Goal: Task Accomplishment & Management: Use online tool/utility

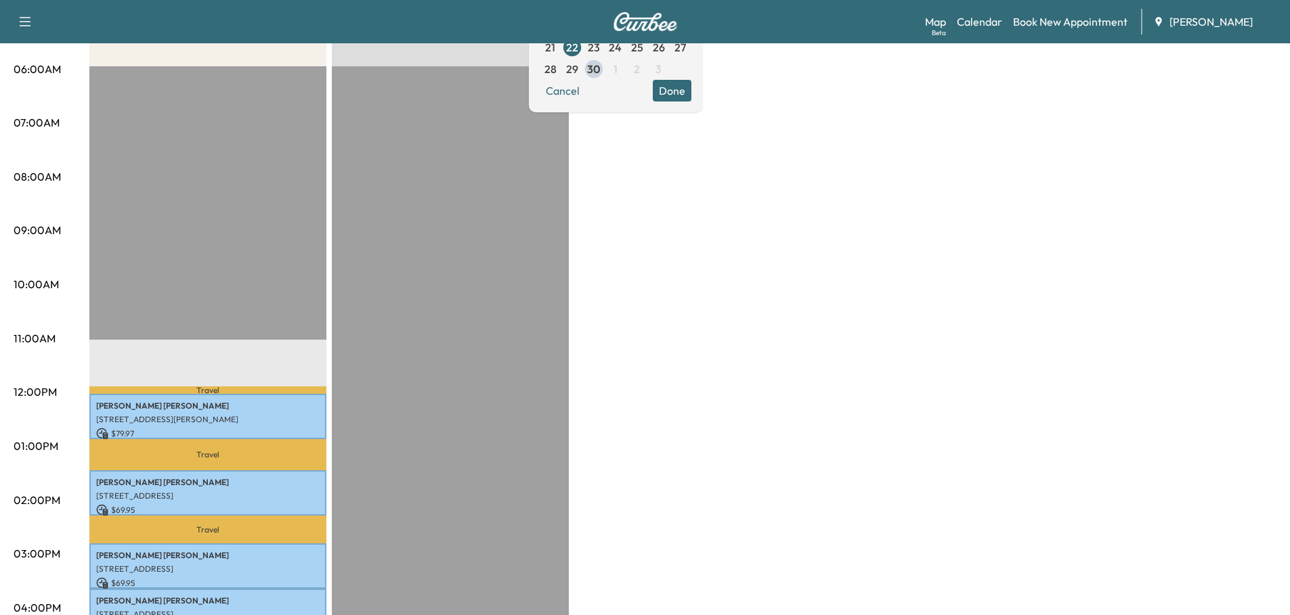
scroll to position [68, 0]
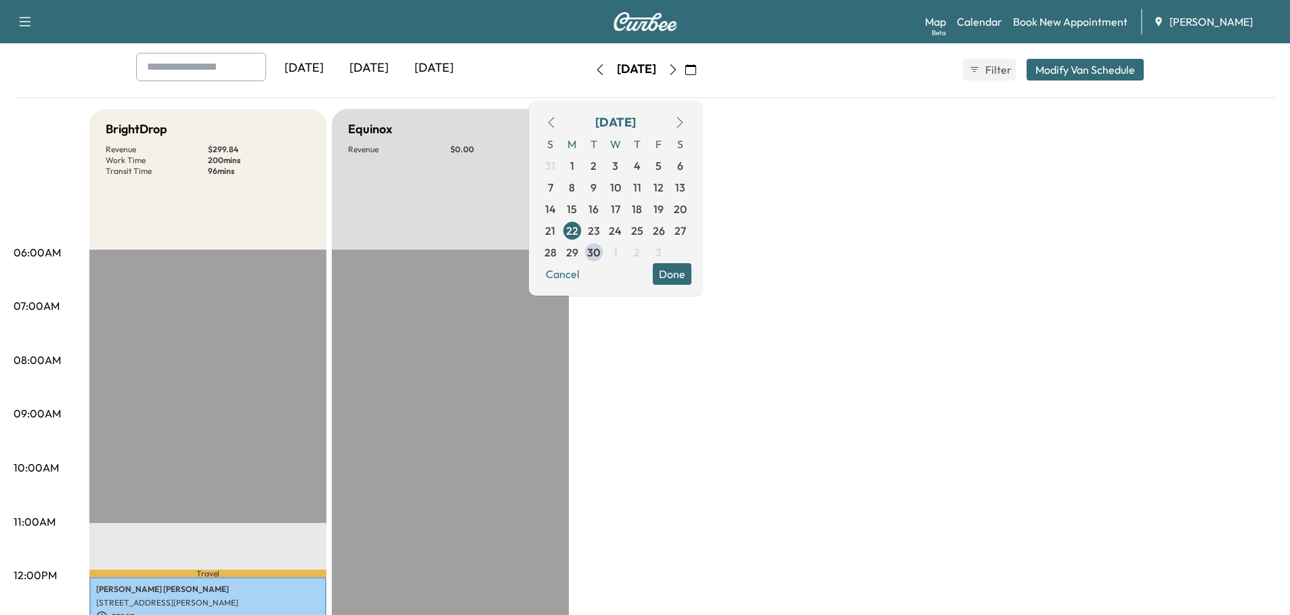
click at [379, 66] on div "[DATE]" at bounding box center [368, 68] width 65 height 31
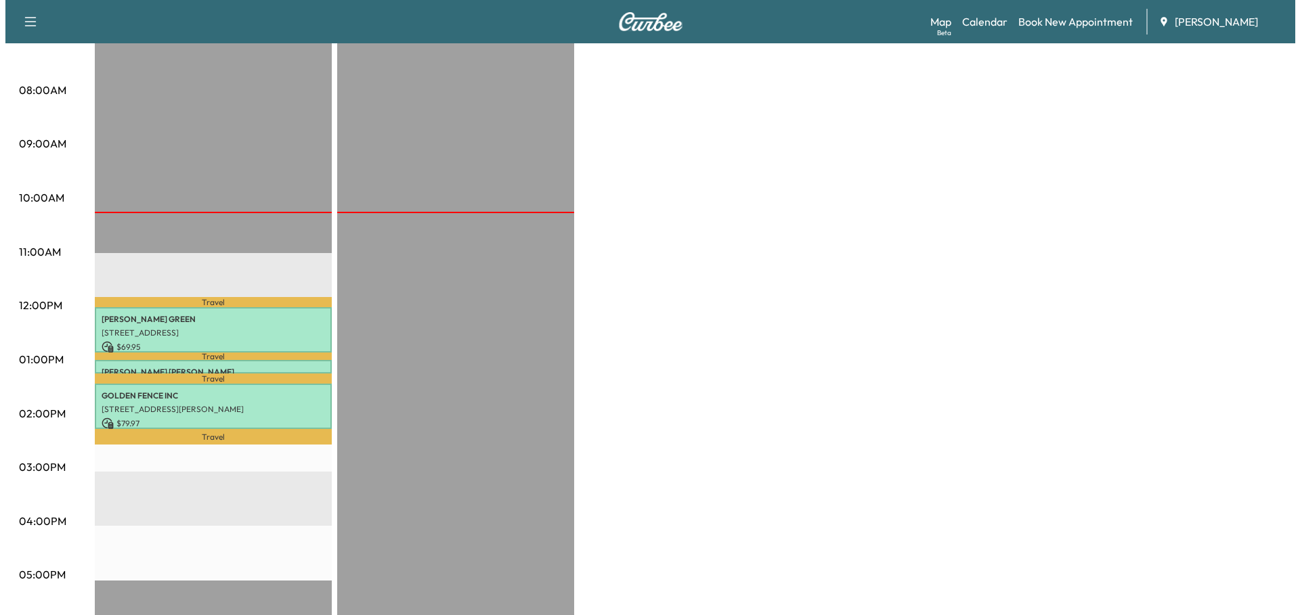
scroll to position [338, 0]
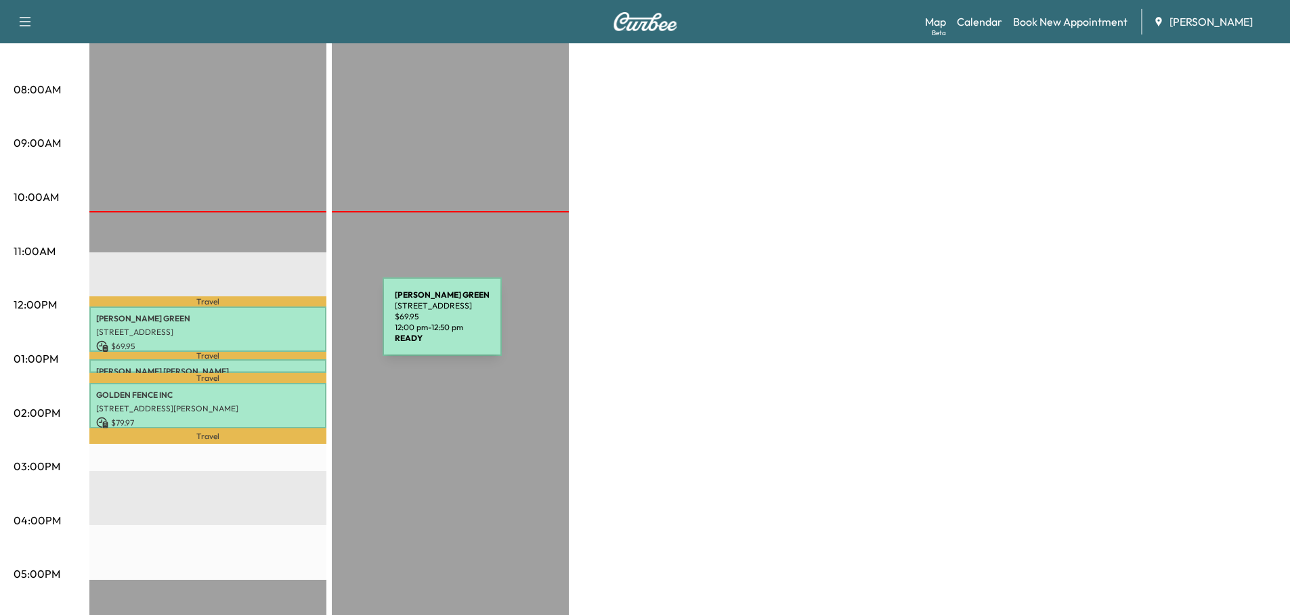
click at [281, 327] on p "[STREET_ADDRESS]" at bounding box center [207, 332] width 223 height 11
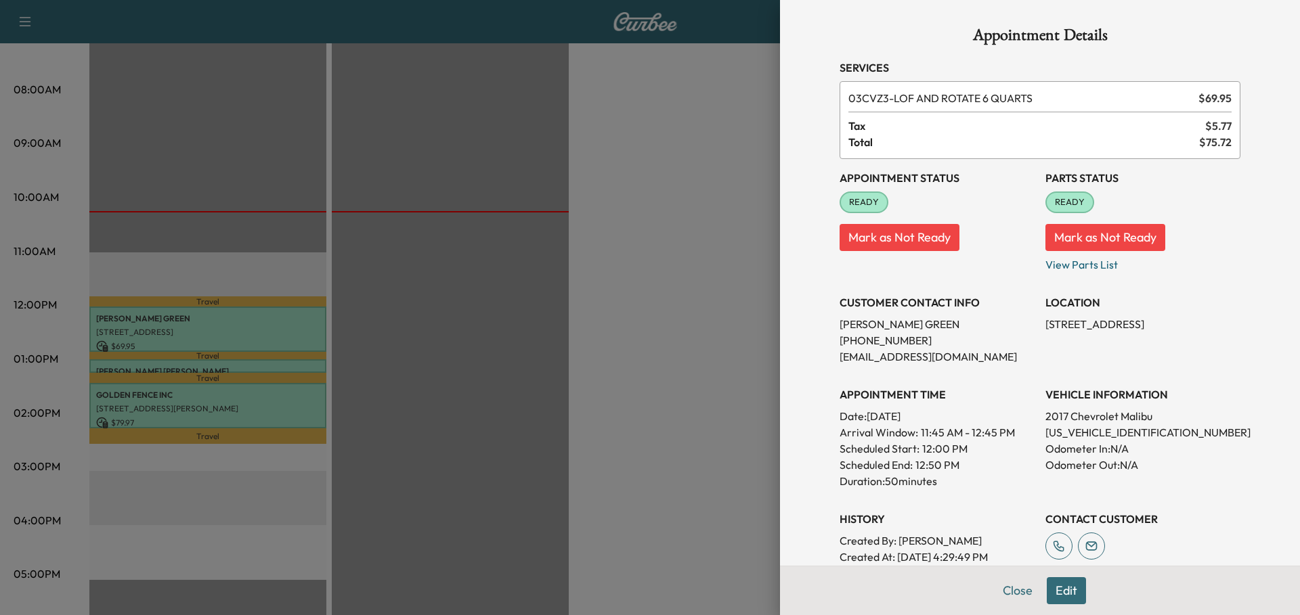
click at [1107, 434] on p "[US_VEHICLE_IDENTIFICATION_NUMBER]" at bounding box center [1142, 432] width 195 height 16
copy p "[US_VEHICLE_IDENTIFICATION_NUMBER]"
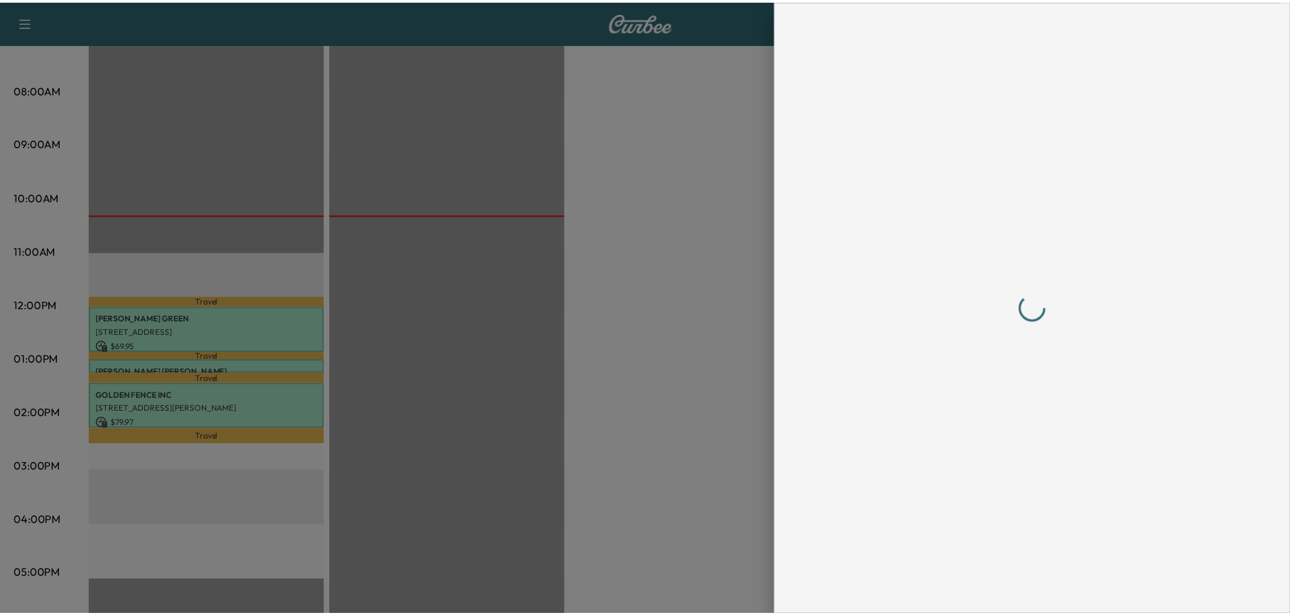
scroll to position [0, 0]
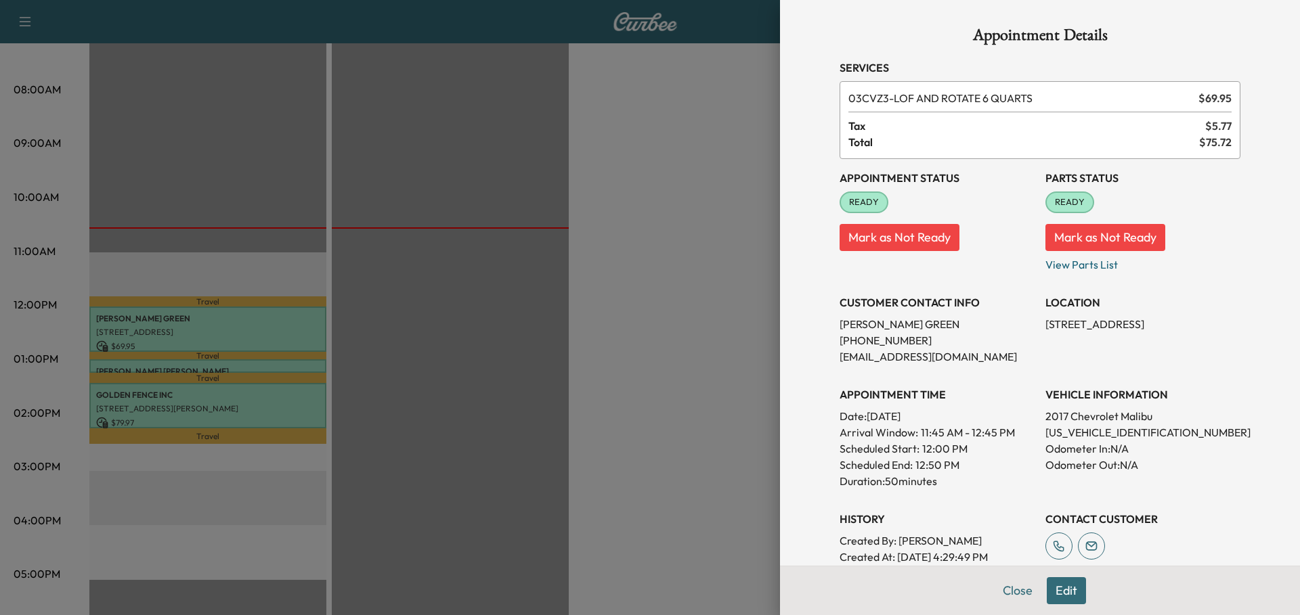
click at [278, 362] on div at bounding box center [650, 307] width 1300 height 615
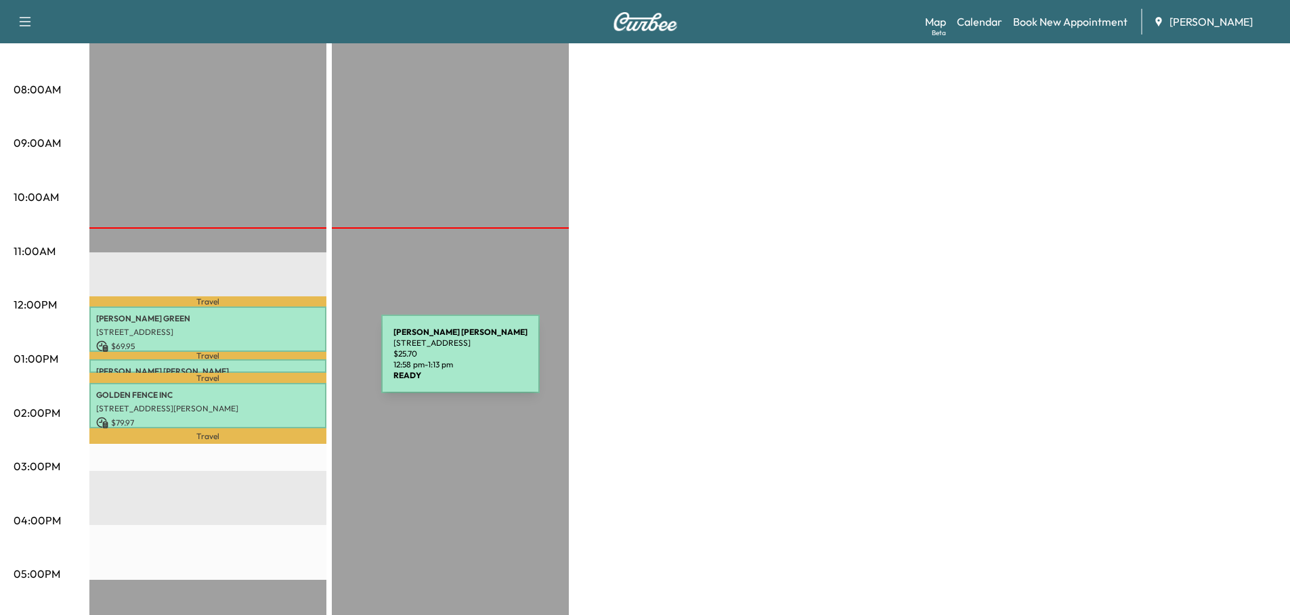
click at [280, 366] on p "[PERSON_NAME]" at bounding box center [207, 371] width 223 height 11
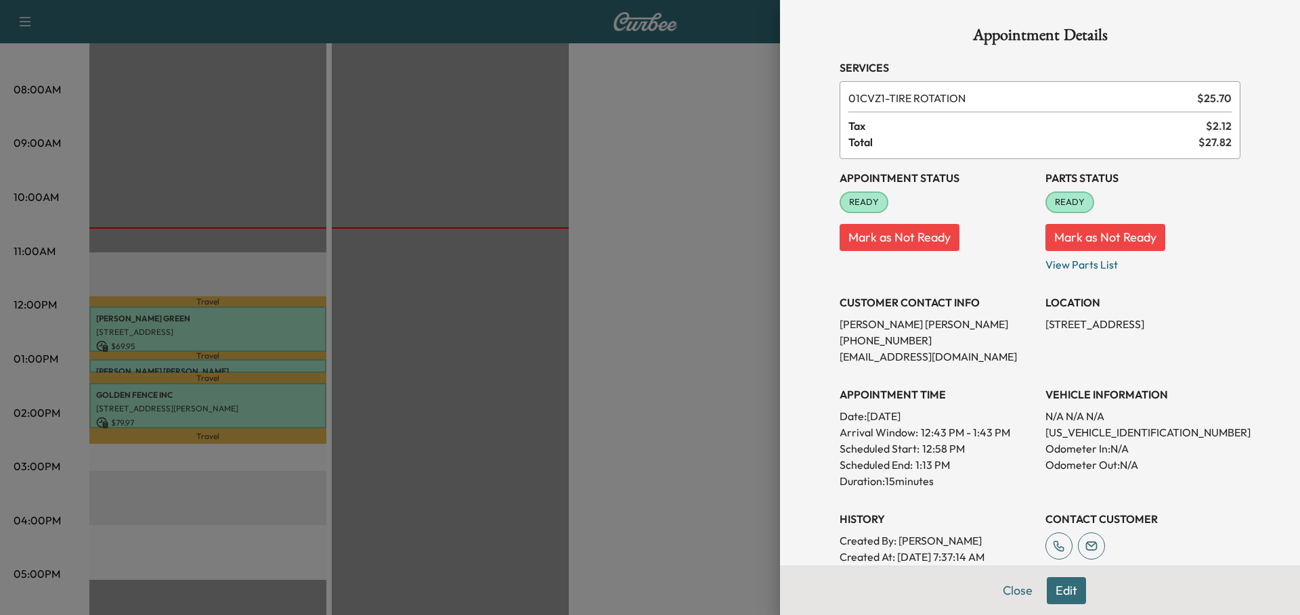
click at [1114, 432] on p "[US_VEHICLE_IDENTIFICATION_NUMBER]" at bounding box center [1142, 432] width 195 height 16
click at [1118, 432] on p "[US_VEHICLE_IDENTIFICATION_NUMBER]" at bounding box center [1142, 432] width 195 height 16
copy p "[US_VEHICLE_IDENTIFICATION_NUMBER]"
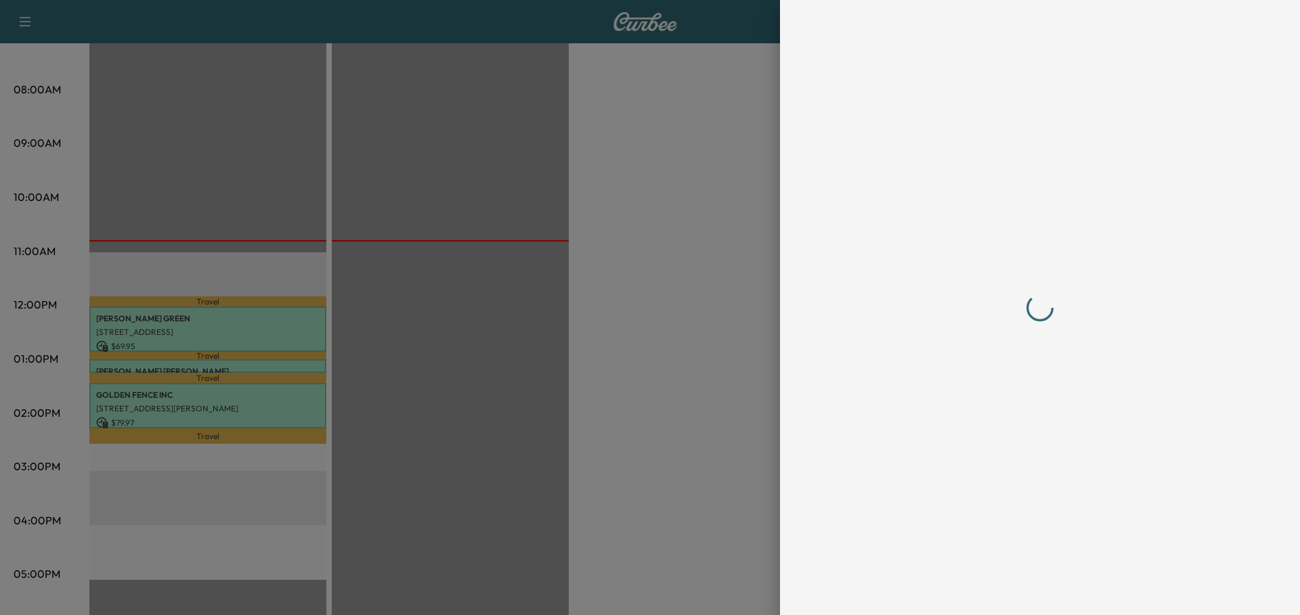
click at [410, 380] on div at bounding box center [650, 307] width 1300 height 615
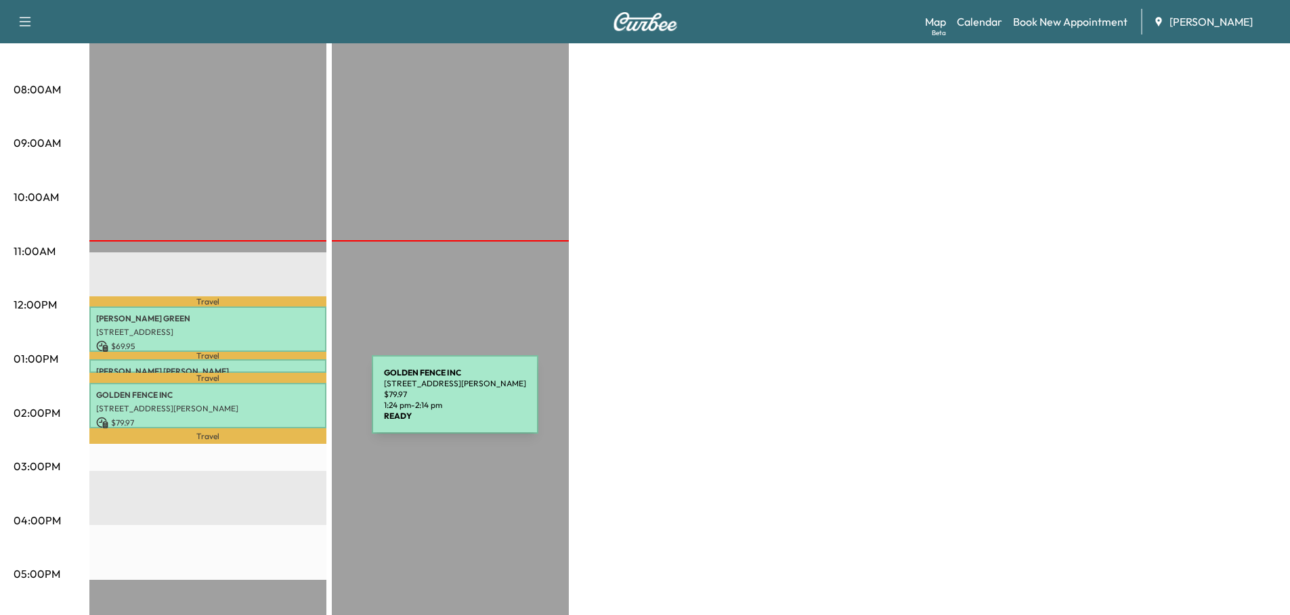
click at [269, 403] on p "[STREET_ADDRESS][PERSON_NAME]" at bounding box center [207, 408] width 223 height 11
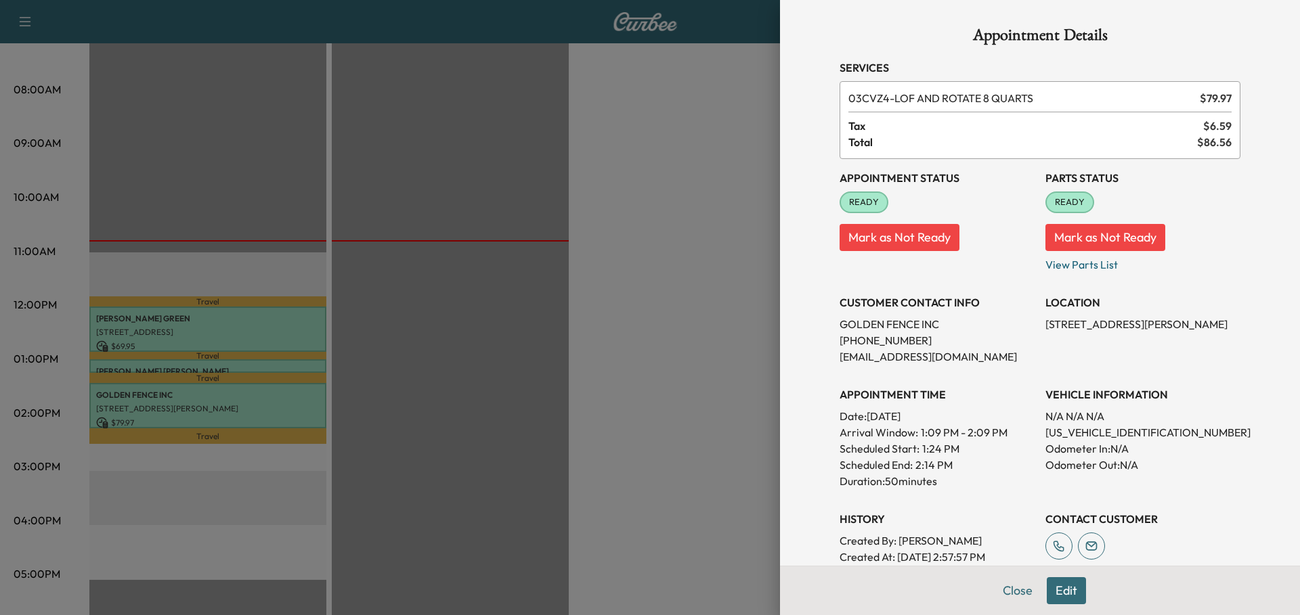
click at [1096, 432] on p "[US_VEHICLE_IDENTIFICATION_NUMBER]" at bounding box center [1142, 432] width 195 height 16
copy p "[US_VEHICLE_IDENTIFICATION_NUMBER]"
click at [464, 267] on div at bounding box center [650, 307] width 1300 height 615
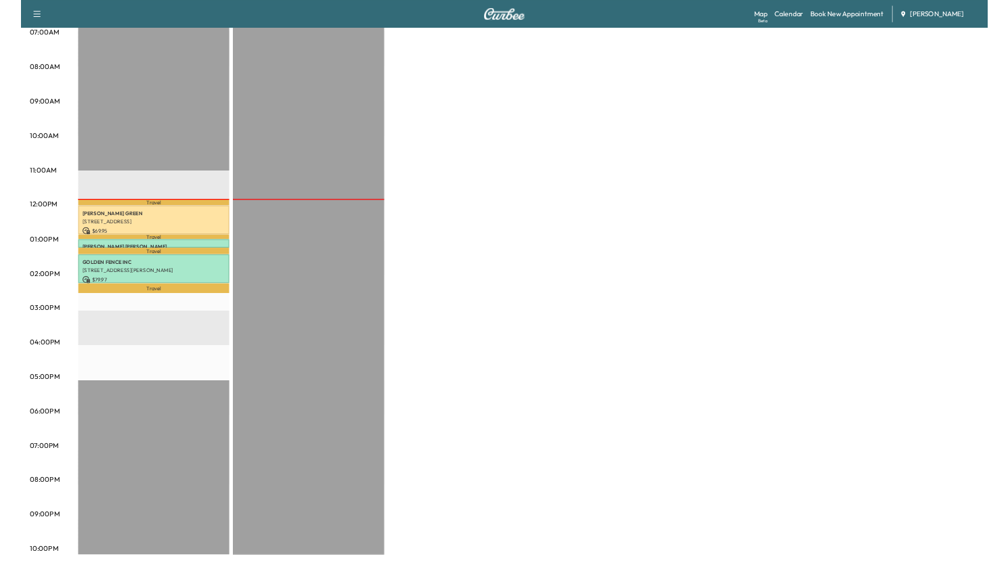
scroll to position [322, 0]
